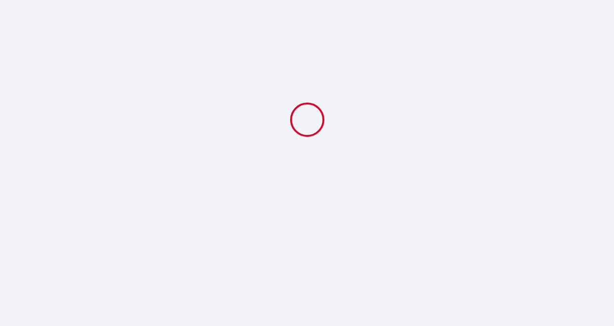
select select
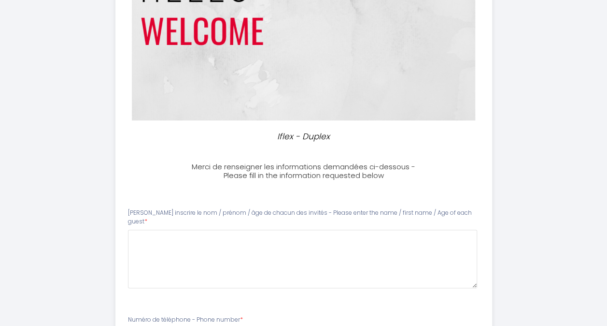
scroll to position [193, 0]
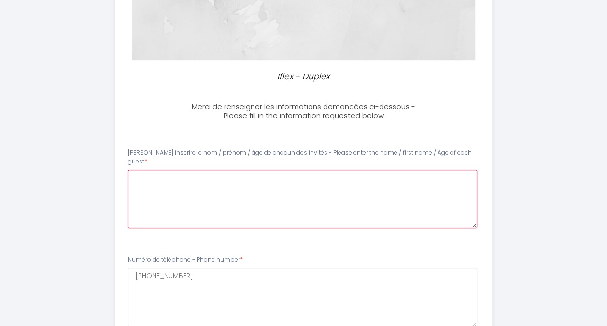
click at [157, 174] on guest0 at bounding box center [302, 199] width 349 height 58
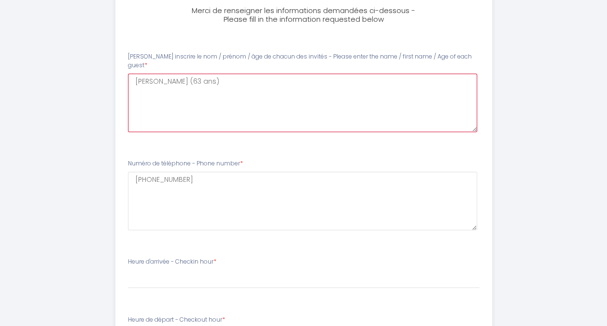
scroll to position [290, 0]
type guest0 "[PERSON_NAME] (63 ans)"
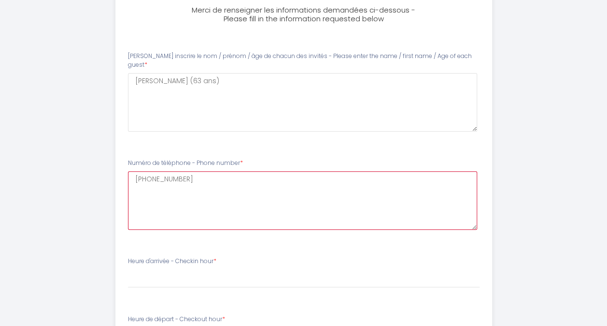
click at [188, 172] on number1 "[PHONE_NUMBER]" at bounding box center [302, 200] width 349 height 58
type number1 "[PHONE_NUMBER] (fixe) [PHONE_NUMBER] (portable)"
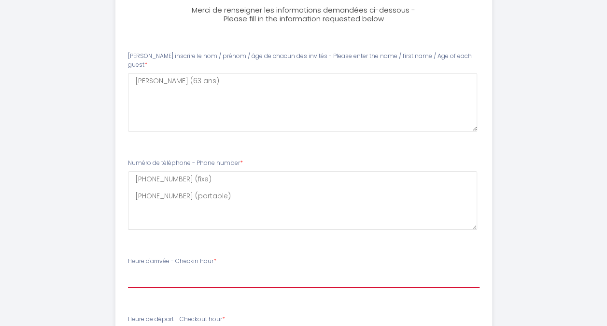
click at [156, 269] on select "16:00 16:30 17:00 17:30 18:00 18:30 19:00 19:30 20:00 20:30 21:00 21:30 22:00 2…" at bounding box center [304, 278] width 352 height 18
select select "16:00"
click at [128, 269] on select "16:00 16:30 17:00 17:30 18:00 18:30 19:00 19:30 20:00 20:30 21:00 21:30 22:00 2…" at bounding box center [304, 278] width 352 height 18
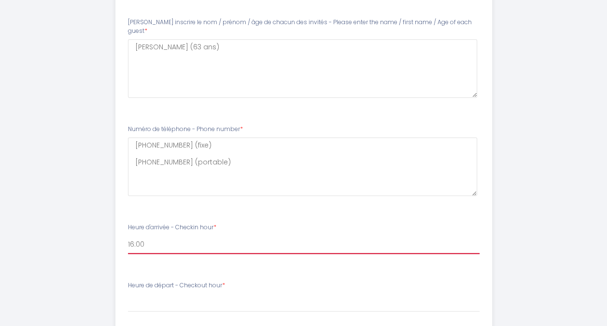
scroll to position [386, 0]
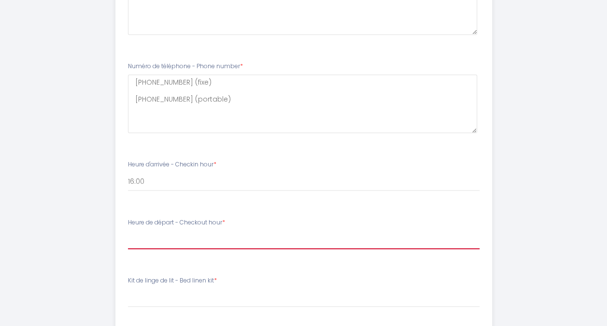
click at [162, 230] on select "00:00 00:30 01:00 01:30 02:00 02:30 03:00 03:30 04:00 04:30 05:00 05:30 06:00 0…" at bounding box center [304, 239] width 352 height 18
select select "10:00"
click at [128, 230] on select "00:00 00:30 01:00 01:30 02:00 02:30 03:00 03:30 04:00 04:30 05:00 05:30 06:00 0…" at bounding box center [304, 239] width 352 height 18
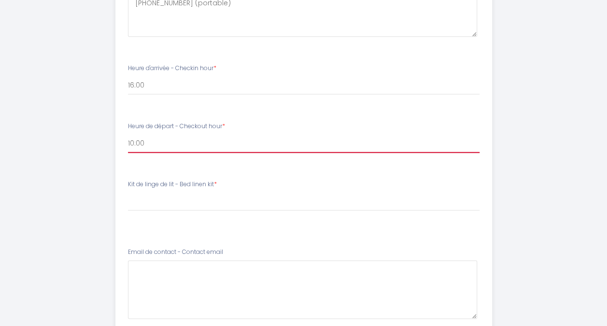
scroll to position [483, 0]
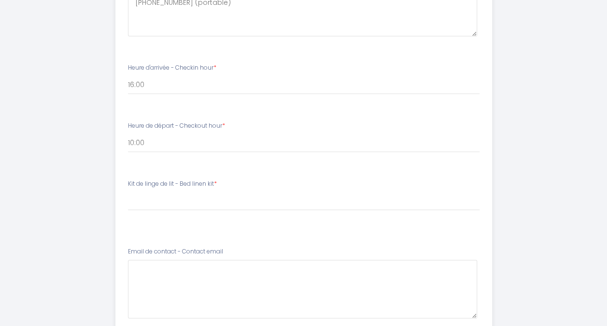
click at [188, 179] on label "Kit de linge de lit - Bed linen kit *" at bounding box center [172, 183] width 89 height 9
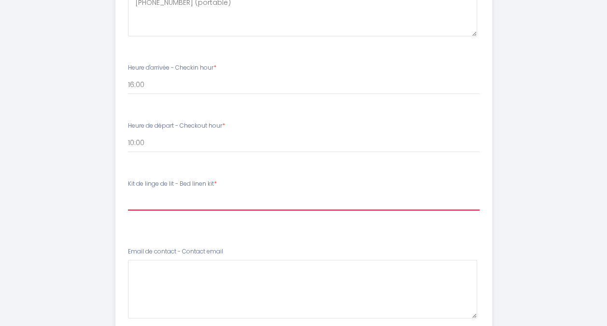
click at [188, 194] on select "[PERSON_NAME] de linge de lit - Bed linen kit 1 kit de linge de lit - 1 bed lin…" at bounding box center [304, 201] width 352 height 18
select select "1 kit de linge de lit - 1 bed linen kit"
click at [128, 192] on select "[PERSON_NAME] de linge de lit - Bed linen kit 1 kit de linge de lit - 1 bed lin…" at bounding box center [304, 201] width 352 height 18
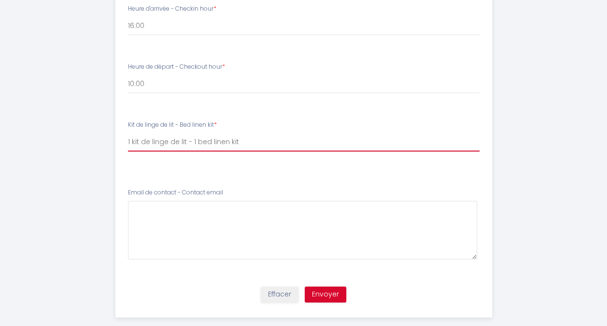
scroll to position [547, 0]
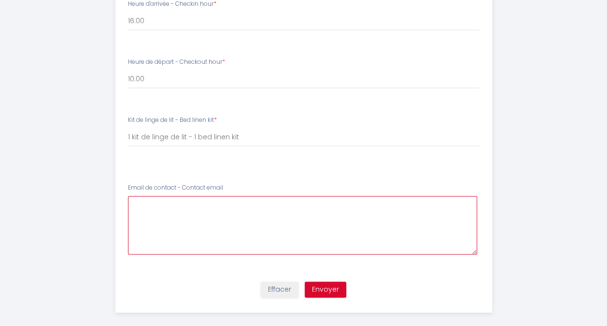
click at [177, 213] on email5 at bounding box center [302, 225] width 349 height 58
type email5 "[EMAIL_ADDRESS][DOMAIN_NAME]"
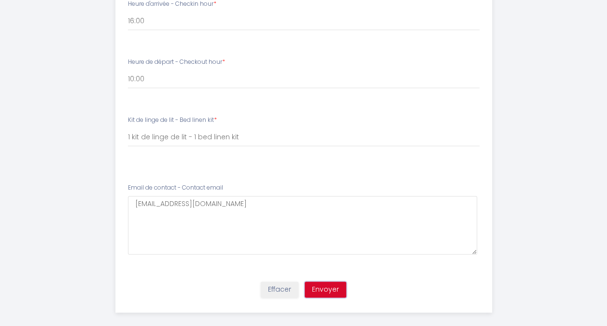
click at [324, 281] on button "Envoyer" at bounding box center [326, 289] width 42 height 16
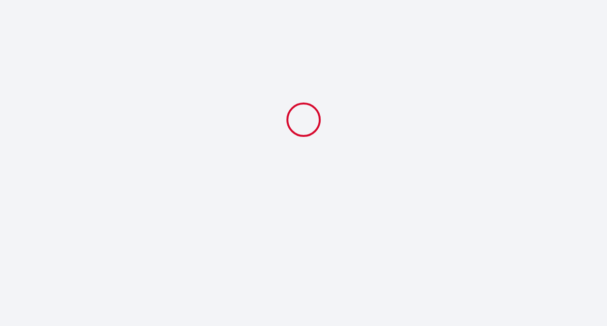
select select "10:00"
select select "1 kit de linge de lit - 1 bed linen kit"
